Goal: Navigation & Orientation: Find specific page/section

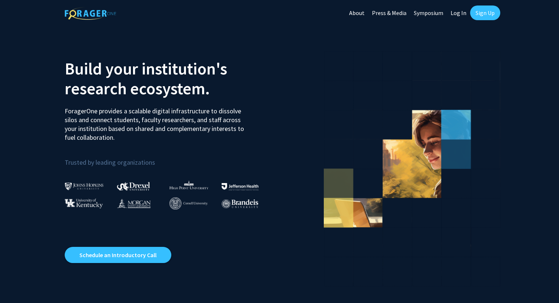
click at [456, 9] on link "Log In" at bounding box center [458, 13] width 23 height 26
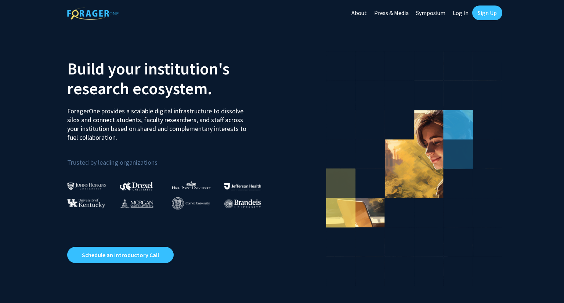
select select
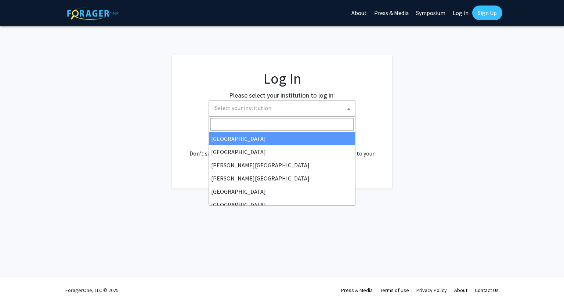
click at [274, 110] on span "Select your institution" at bounding box center [283, 108] width 143 height 15
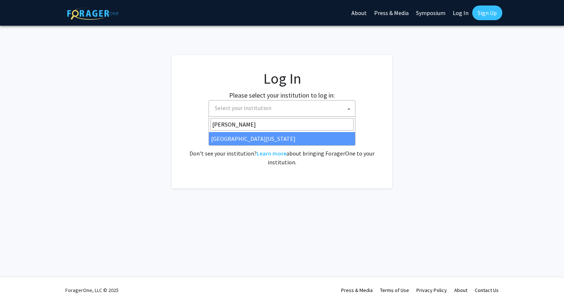
type input "ken"
select select "13"
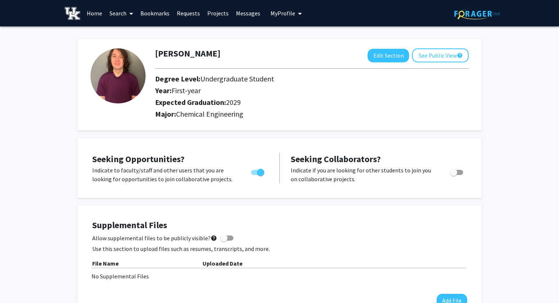
click at [188, 15] on link "Requests" at bounding box center [188, 13] width 30 height 26
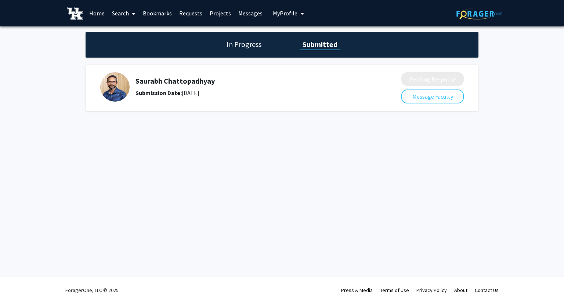
click at [314, 103] on div at bounding box center [282, 87] width 364 height 31
click at [95, 13] on link "Home" at bounding box center [97, 13] width 23 height 26
click at [229, 15] on link "Projects" at bounding box center [220, 13] width 29 height 26
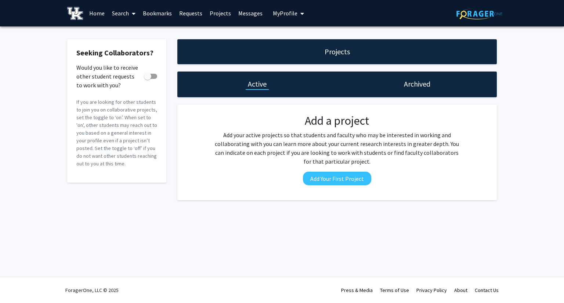
click at [256, 14] on link "Messages" at bounding box center [251, 13] width 32 height 26
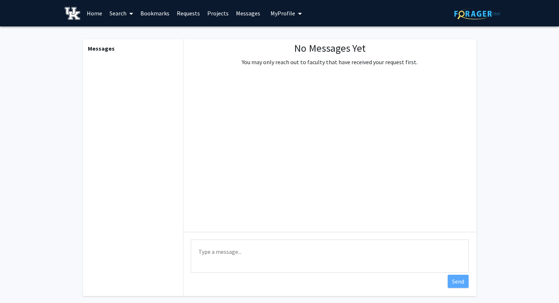
click at [180, 18] on link "Requests" at bounding box center [188, 13] width 30 height 26
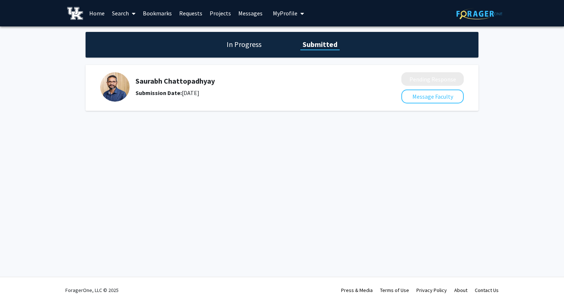
click at [290, 11] on span "My Profile" at bounding box center [285, 13] width 25 height 7
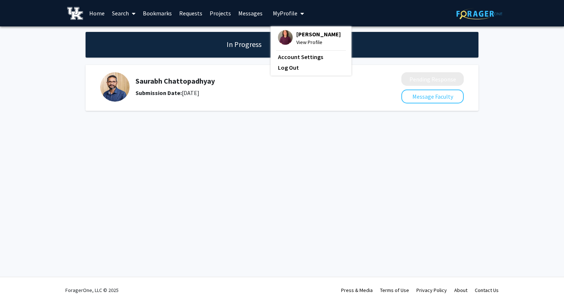
click at [303, 36] on span "[PERSON_NAME]" at bounding box center [319, 34] width 44 height 8
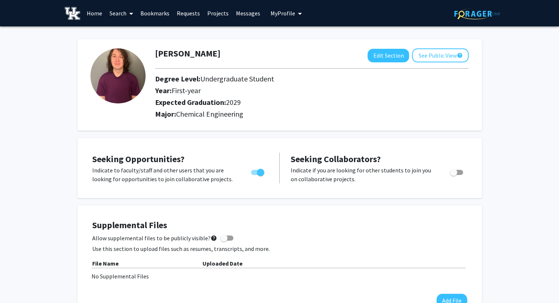
click at [90, 11] on link "Home" at bounding box center [94, 13] width 23 height 26
